Goal: Find specific page/section: Find specific page/section

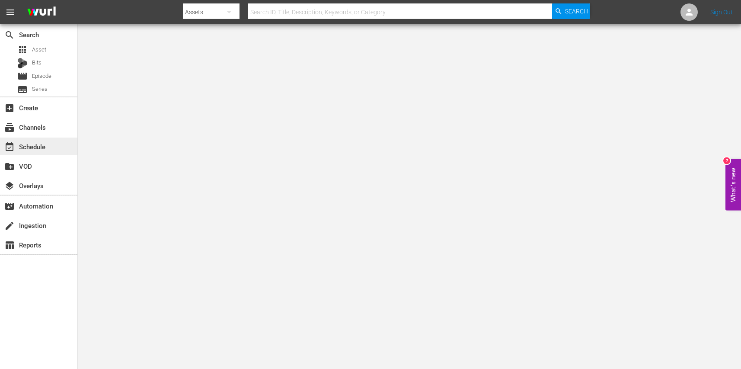
click at [37, 147] on div "event_available Schedule" at bounding box center [24, 145] width 48 height 8
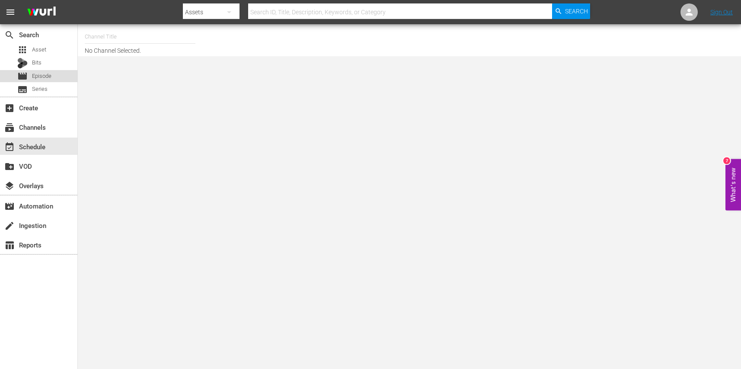
click at [45, 72] on span "Episode" at bounding box center [41, 76] width 19 height 9
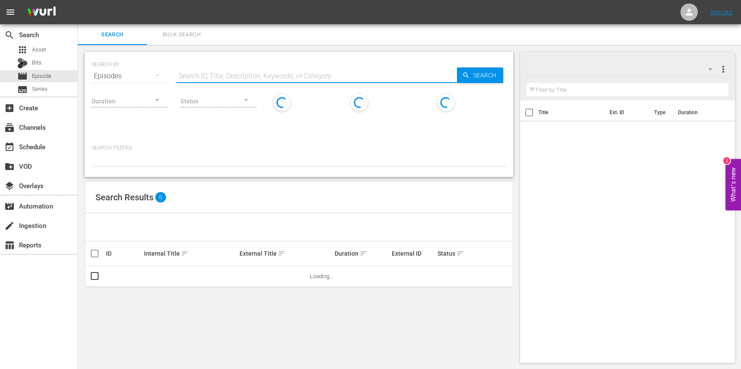
click at [228, 76] on input "text" at bounding box center [316, 76] width 281 height 21
paste input "Poli Special"
type input "Poli Special"
